Goal: Communication & Community: Ask a question

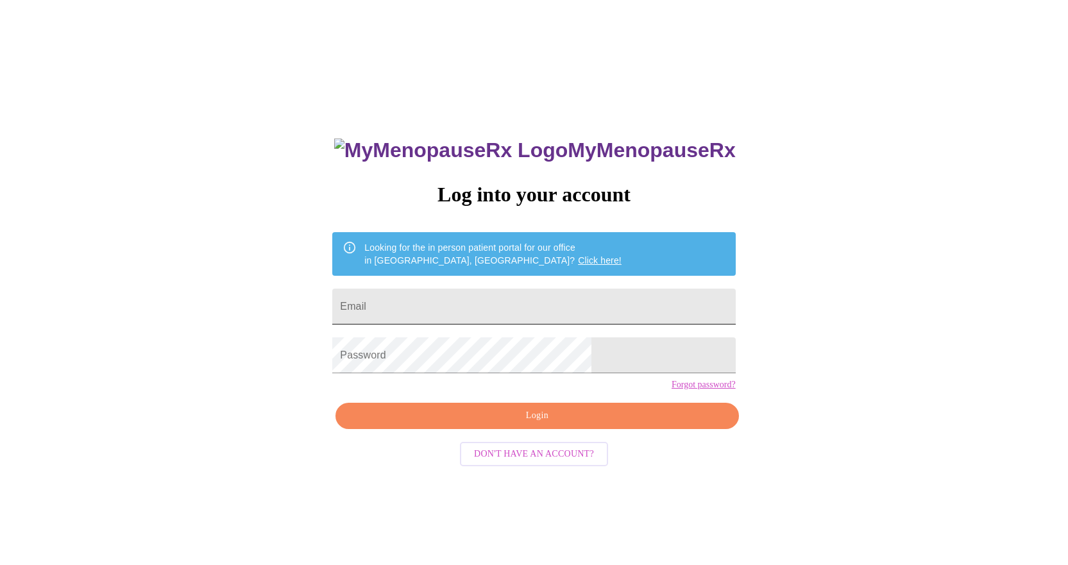
click at [478, 302] on input "Email" at bounding box center [533, 307] width 403 height 36
type input "[EMAIL_ADDRESS][DOMAIN_NAME]"
click at [535, 424] on span "Login" at bounding box center [536, 416] width 373 height 16
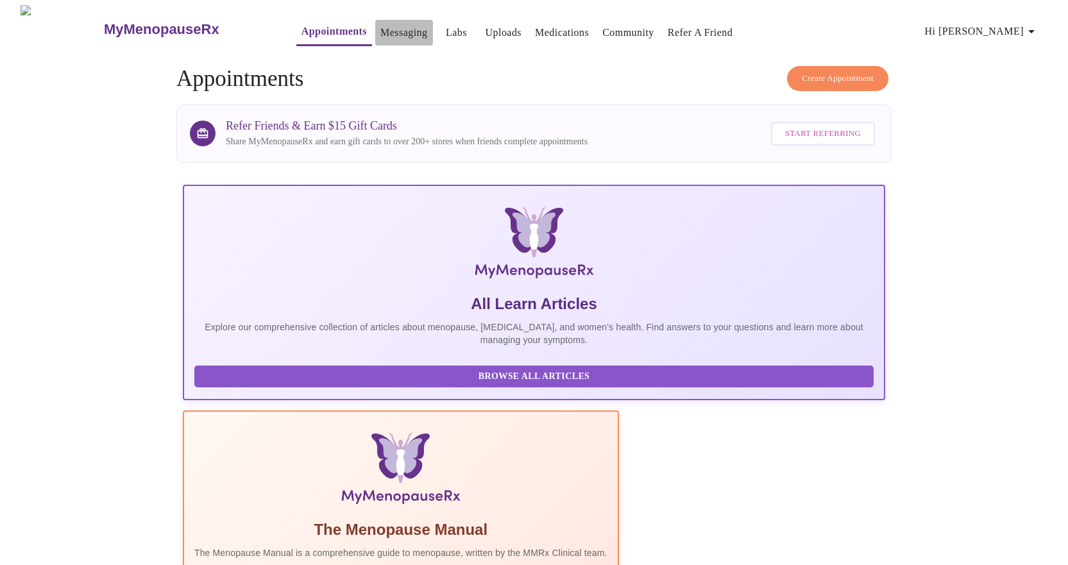
click at [380, 26] on link "Messaging" at bounding box center [403, 33] width 47 height 18
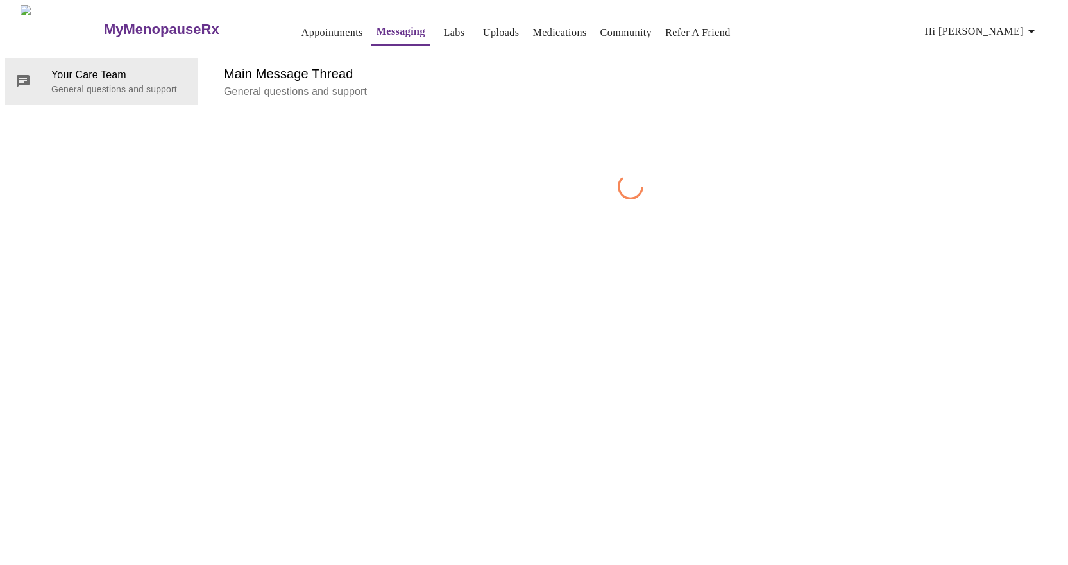
scroll to position [48, 0]
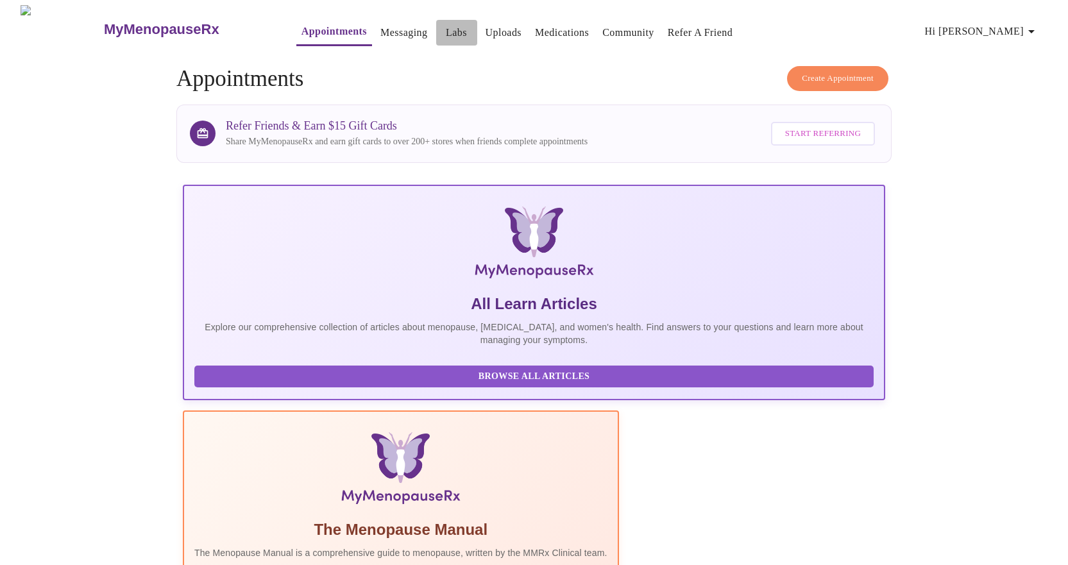
click at [446, 26] on link "Labs" at bounding box center [456, 33] width 21 height 18
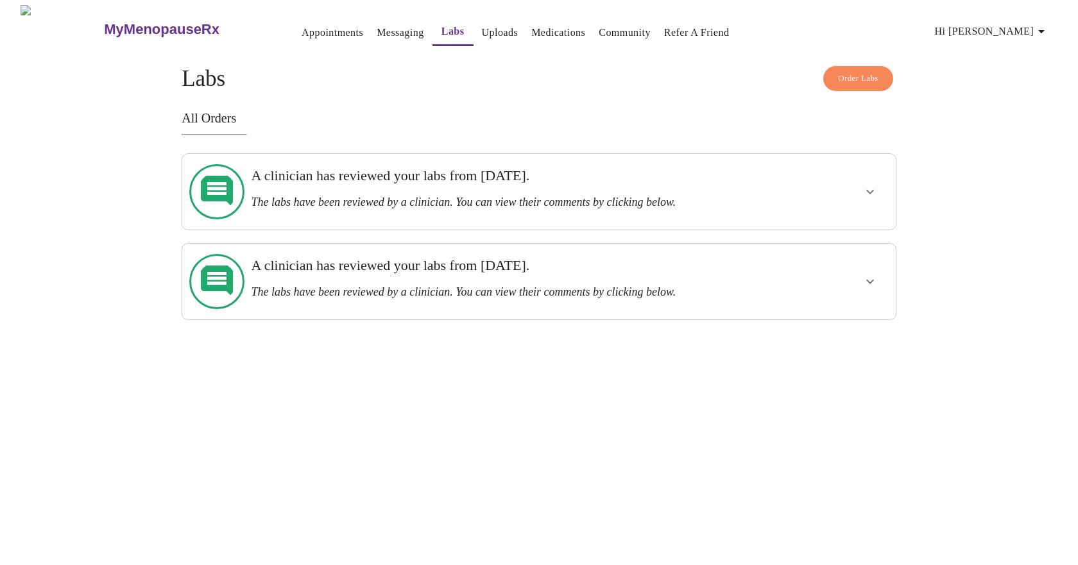
click at [862, 187] on icon "show more" at bounding box center [869, 191] width 15 height 15
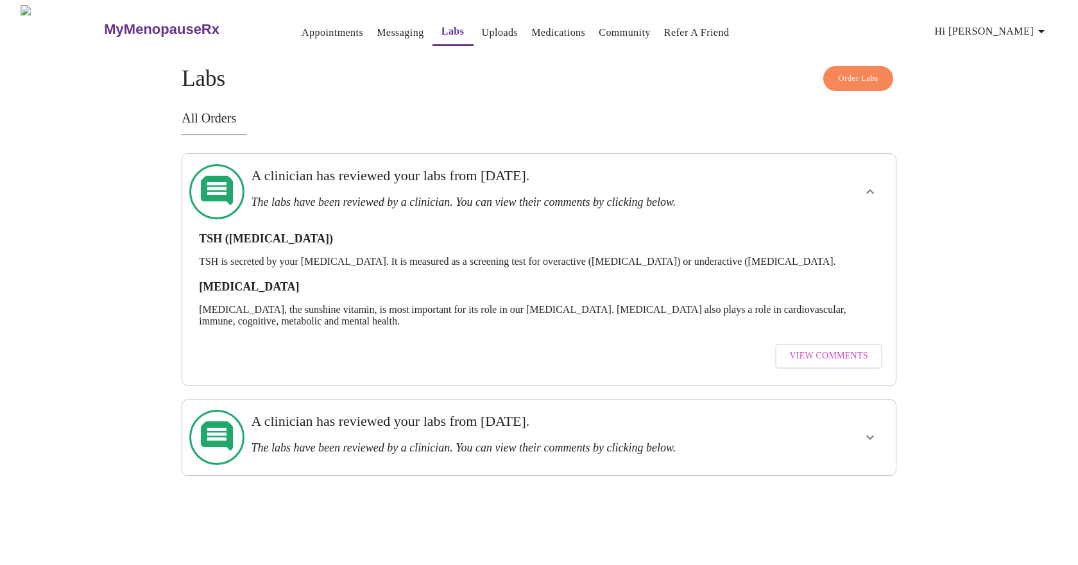
click at [830, 348] on span "View Comments" at bounding box center [828, 356] width 78 height 16
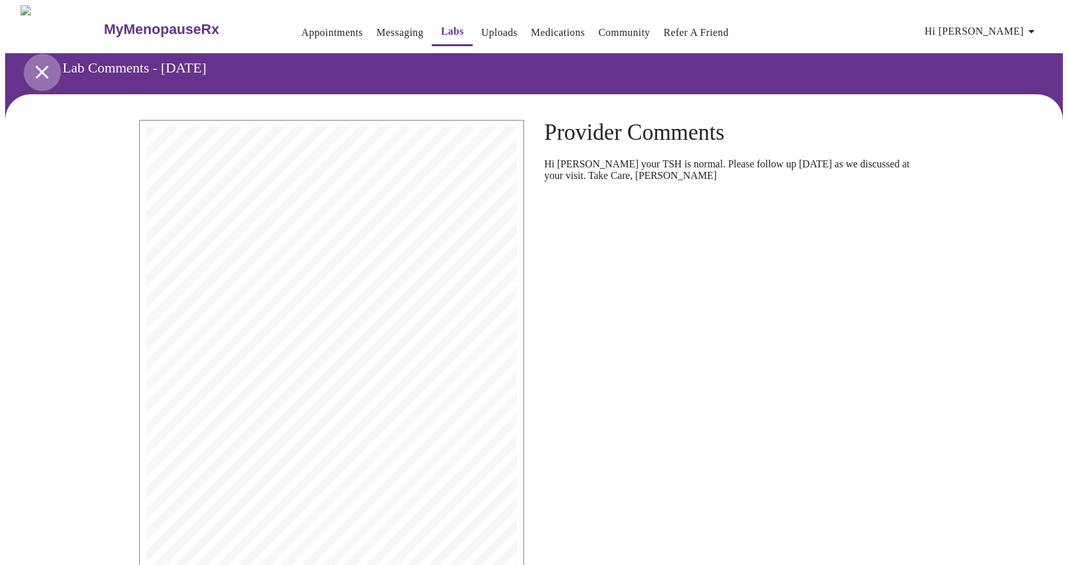
click at [35, 65] on icon "open drawer" at bounding box center [41, 71] width 13 height 13
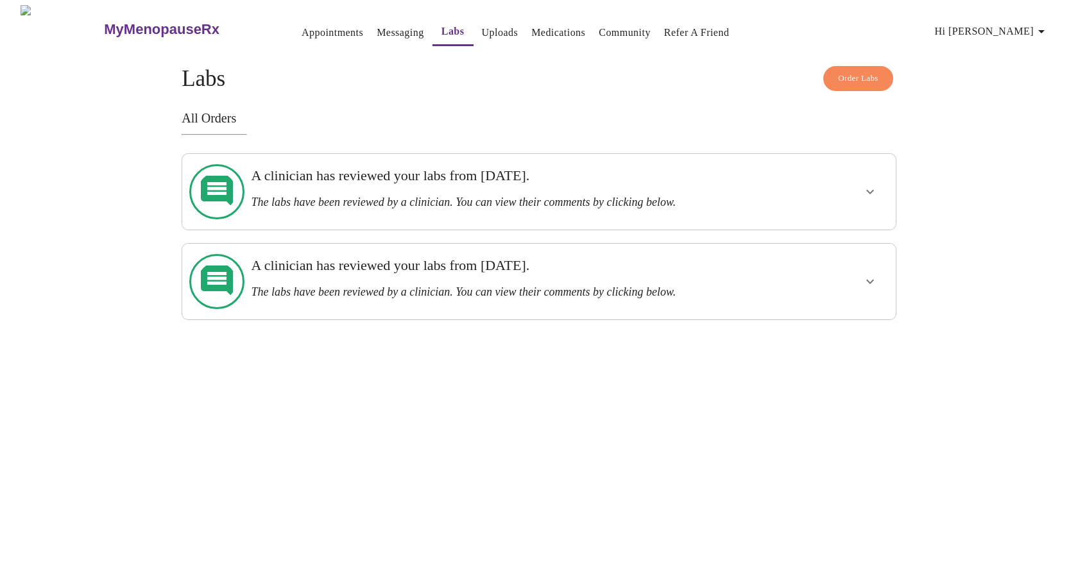
click at [844, 72] on span "Order Labs" at bounding box center [858, 78] width 40 height 15
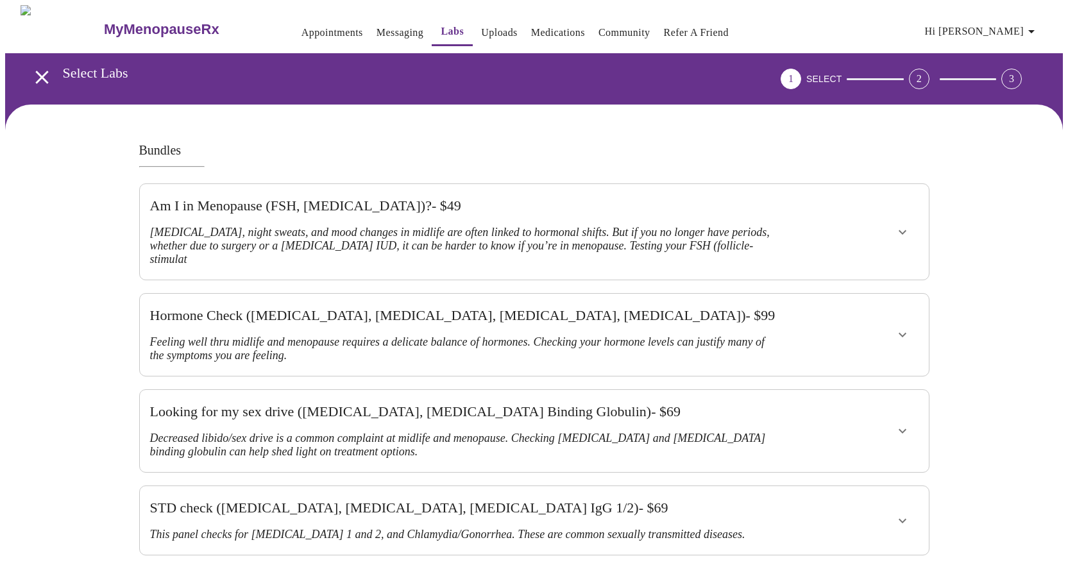
click at [377, 27] on link "Messaging" at bounding box center [400, 33] width 47 height 18
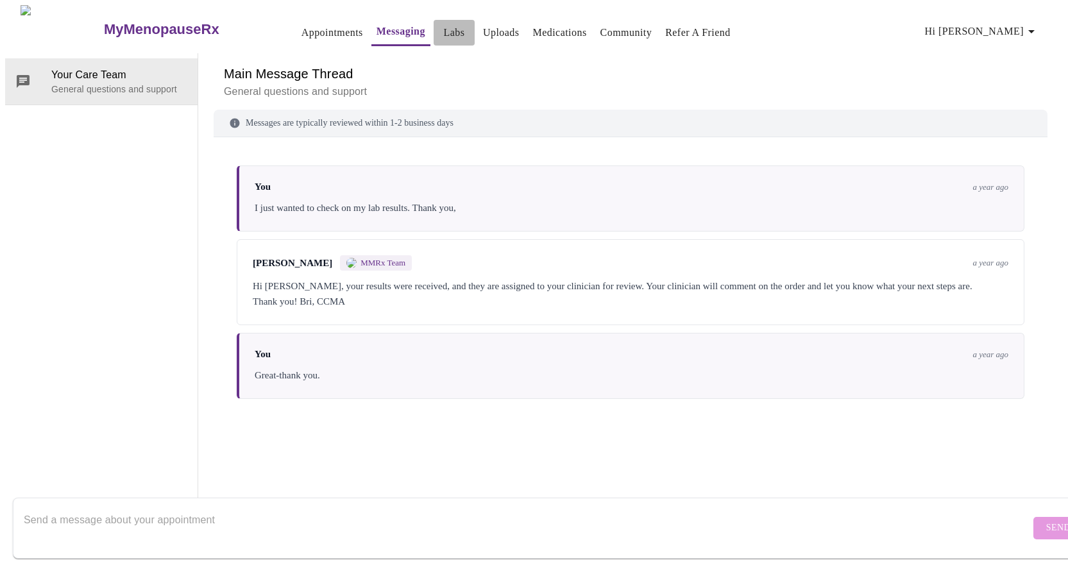
click at [443, 26] on link "Labs" at bounding box center [453, 33] width 21 height 18
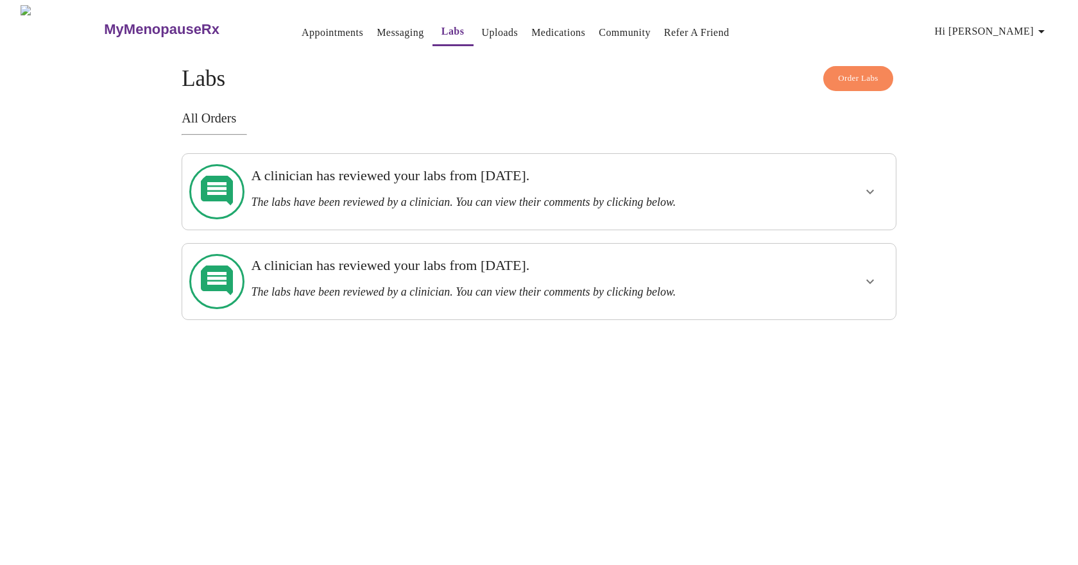
click at [302, 26] on link "Appointments" at bounding box center [333, 33] width 62 height 18
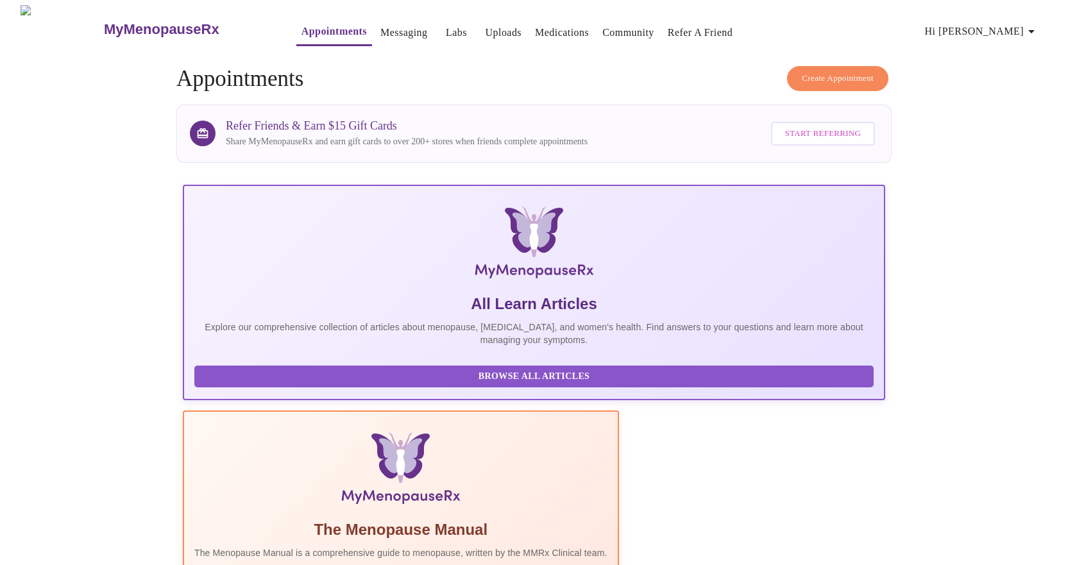
click at [380, 26] on link "Messaging" at bounding box center [403, 33] width 47 height 18
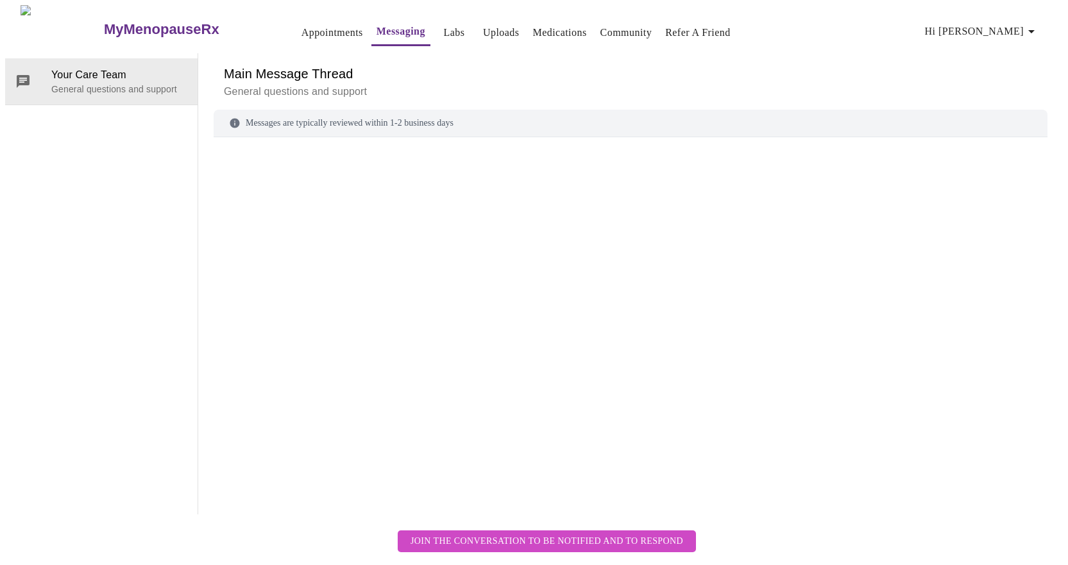
scroll to position [48, 0]
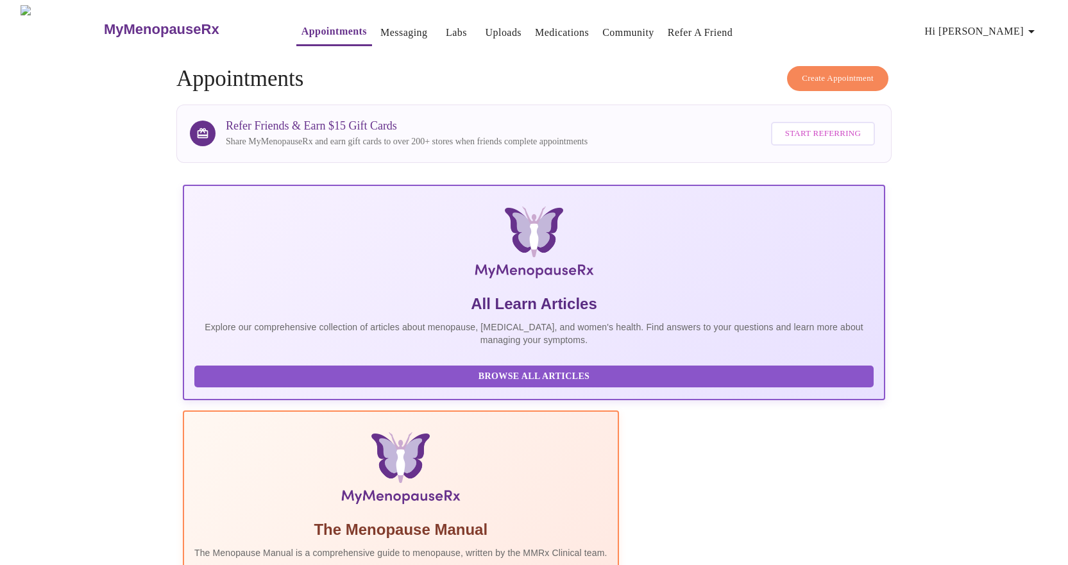
click at [380, 29] on link "Messaging" at bounding box center [403, 33] width 47 height 18
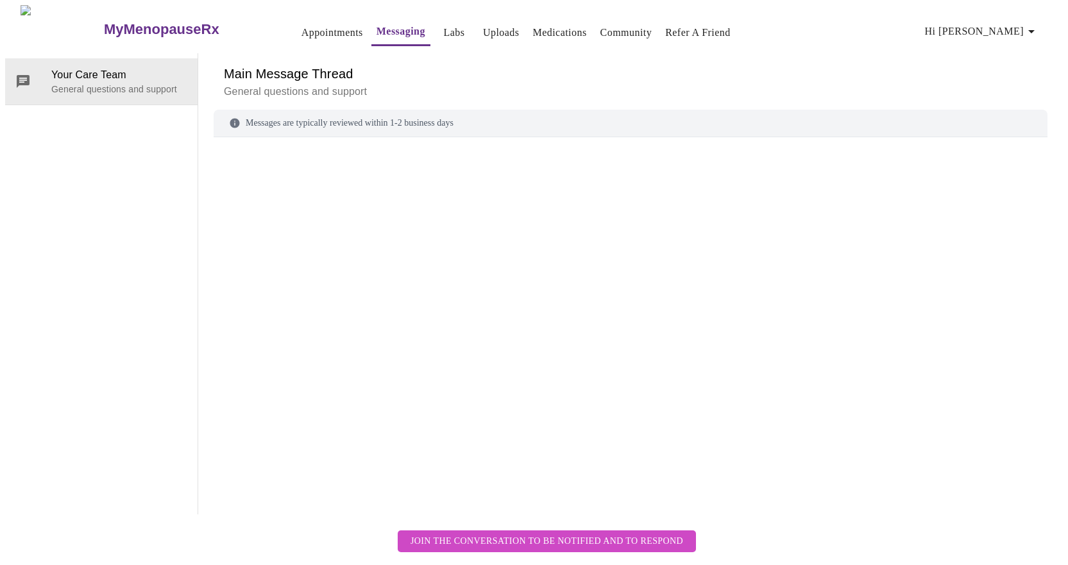
scroll to position [48, 0]
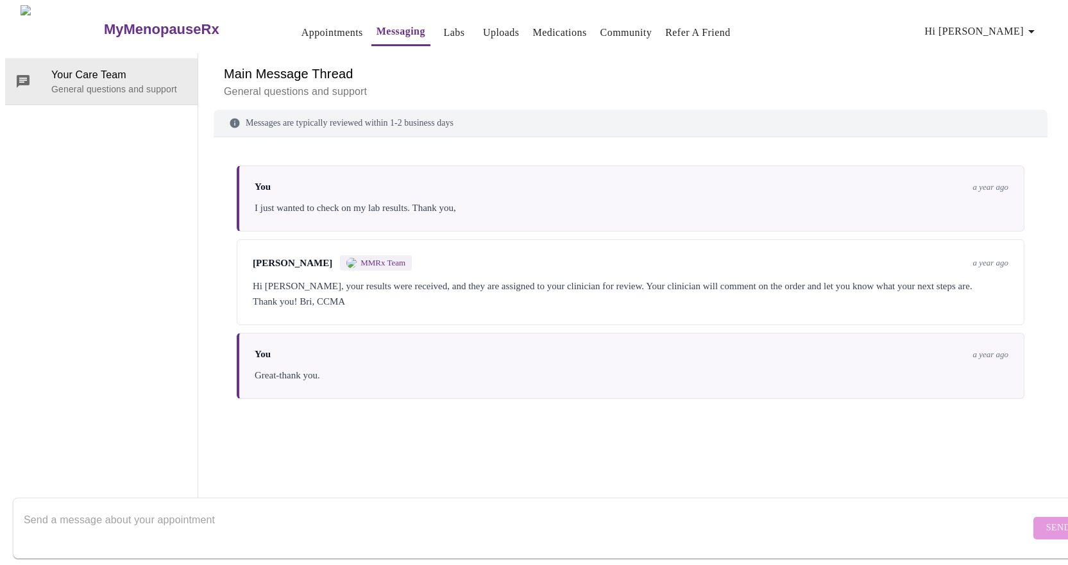
click at [94, 509] on textarea "Send a message about your appointment" at bounding box center [527, 528] width 1007 height 41
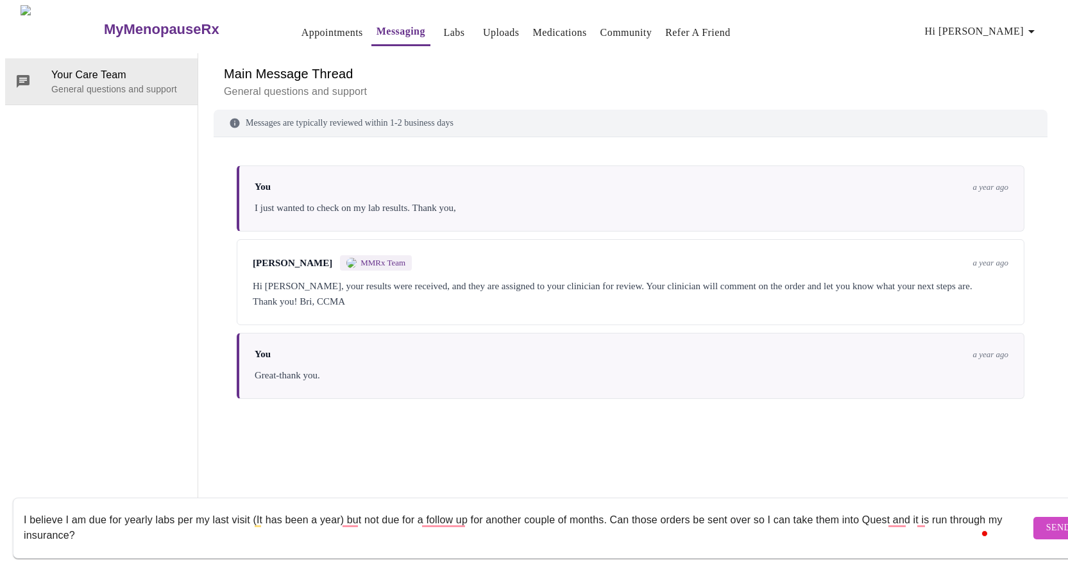
type textarea "I believe I am due for yearly labs per my last visit (It has been a year) but n…"
click at [1047, 520] on span "Send" at bounding box center [1059, 528] width 24 height 16
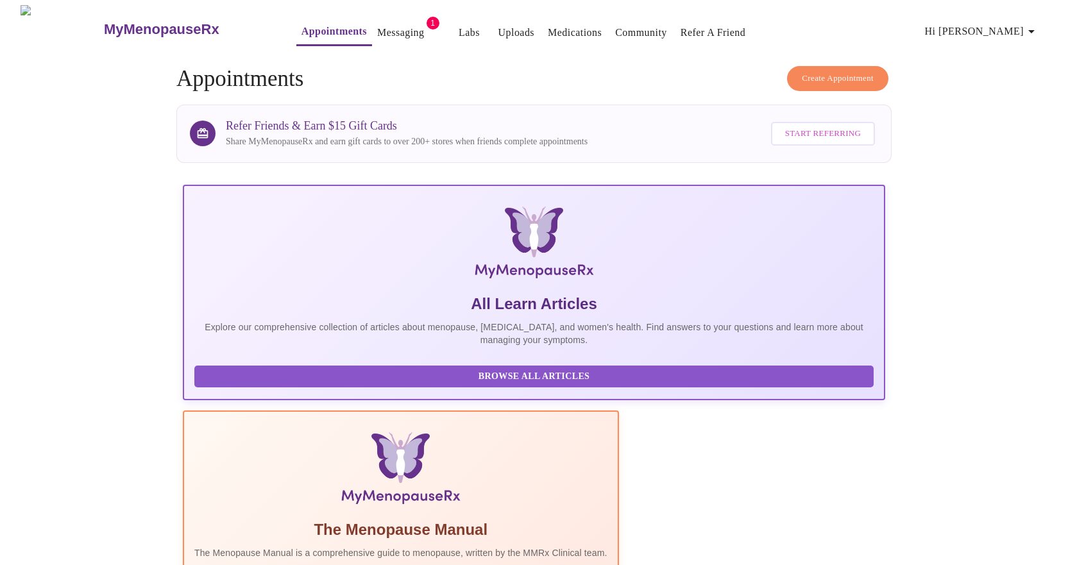
click at [377, 24] on link "Messaging" at bounding box center [400, 33] width 47 height 18
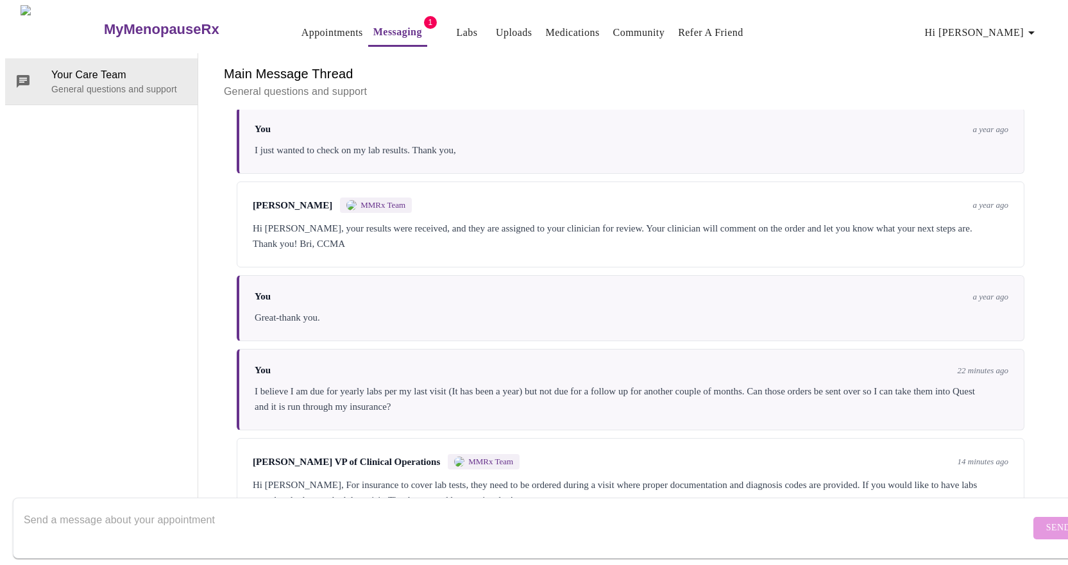
scroll to position [85, 0]
